Goal: Task Accomplishment & Management: Use online tool/utility

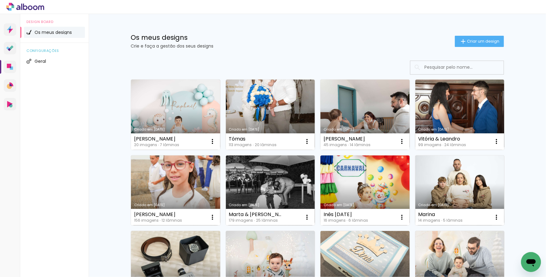
click at [7, 67] on icon at bounding box center [9, 66] width 4 height 4
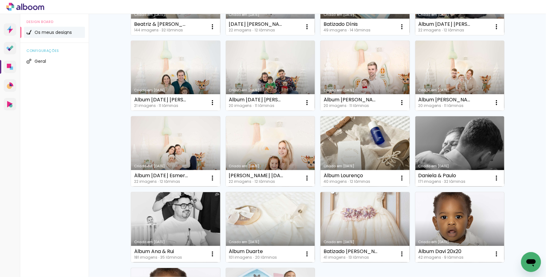
scroll to position [267, 0]
click at [442, 132] on link "Criado em [DATE]" at bounding box center [460, 151] width 89 height 70
